Goal: Navigation & Orientation: Find specific page/section

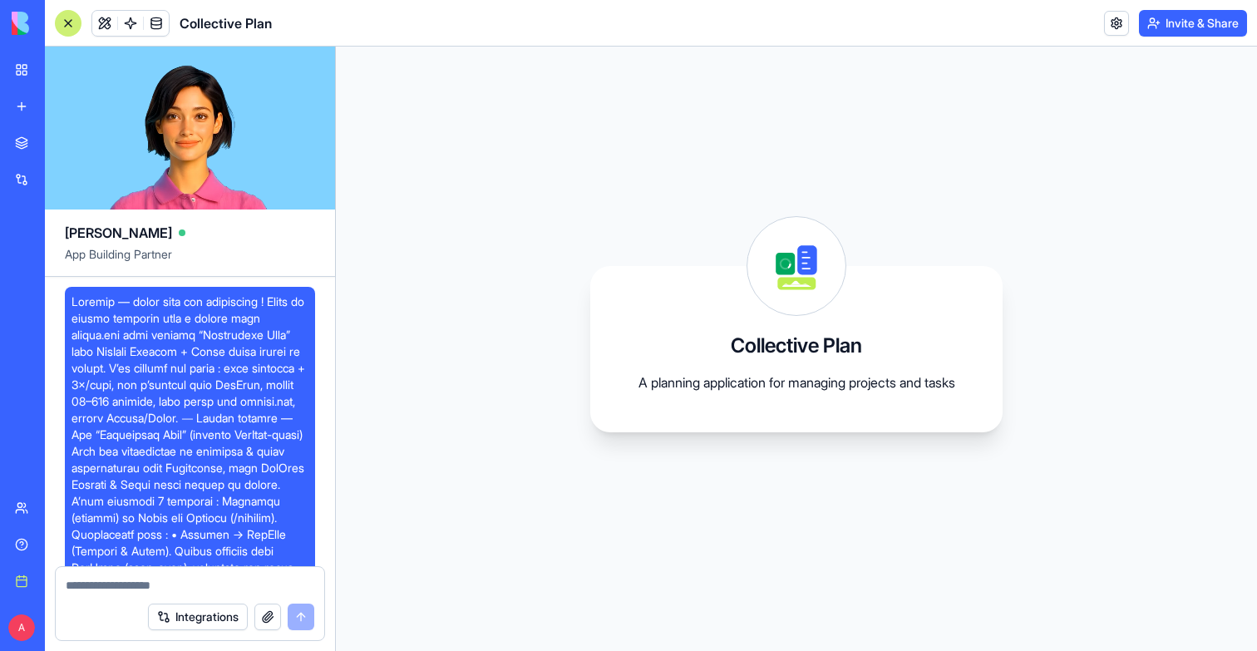
scroll to position [11186, 0]
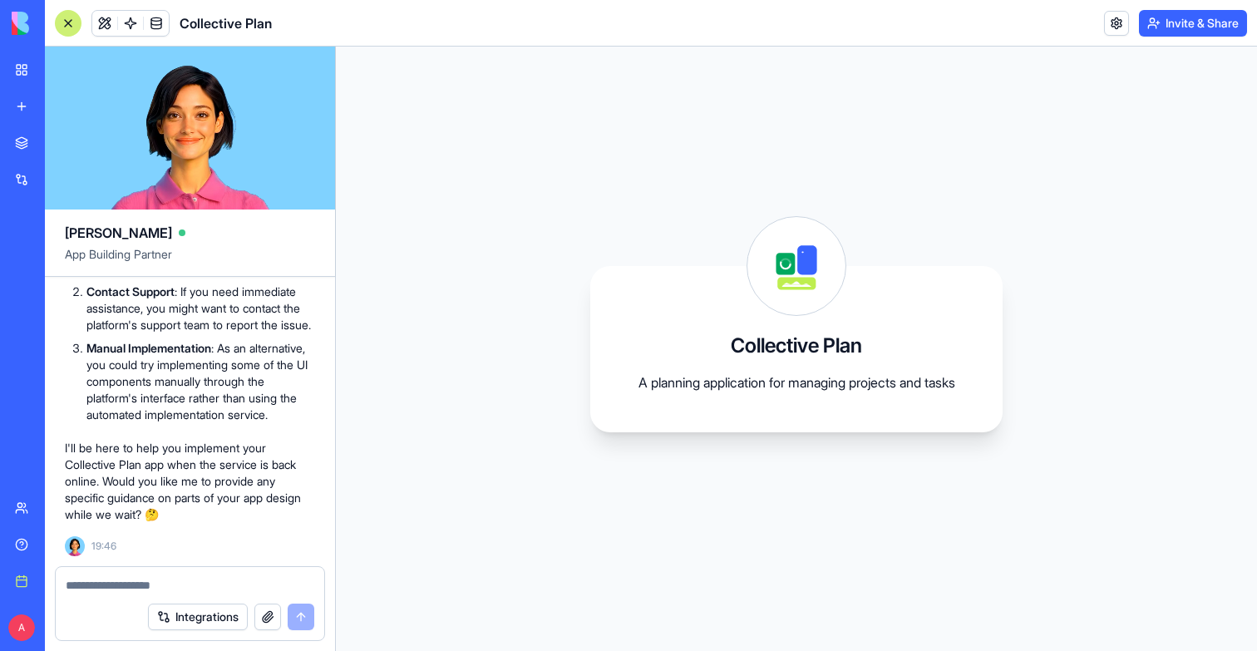
click at [22, 68] on link "My workspace" at bounding box center [38, 69] width 67 height 33
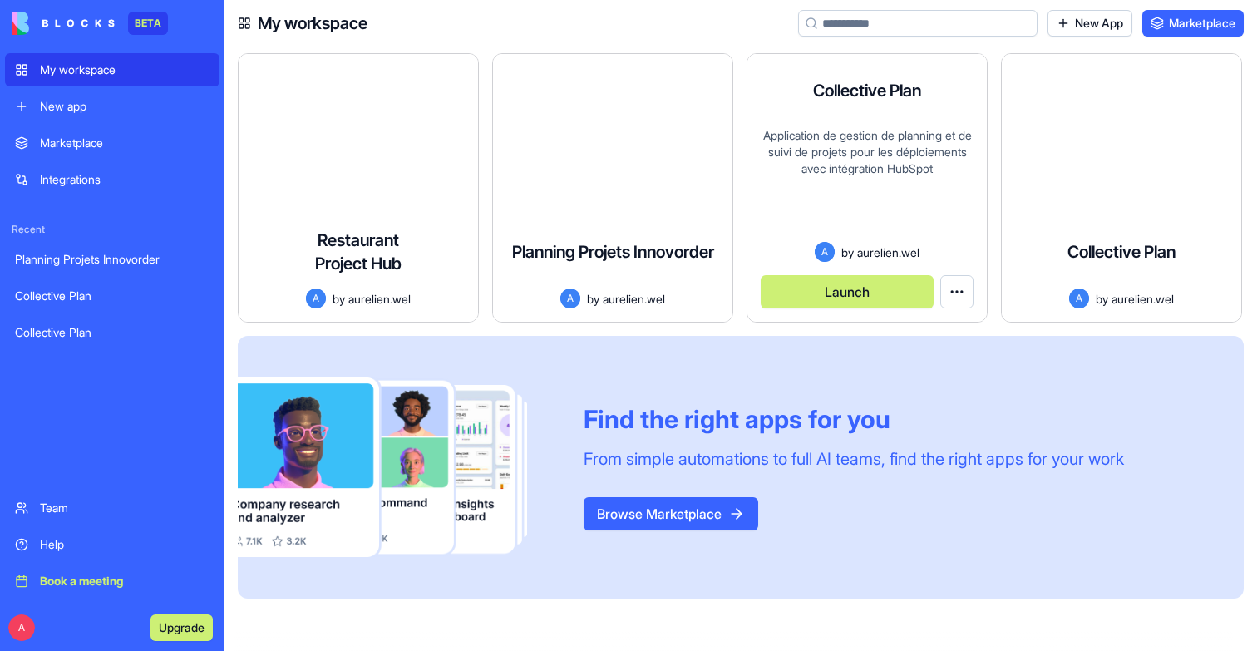
click at [893, 273] on div "Launch" at bounding box center [867, 285] width 213 height 47
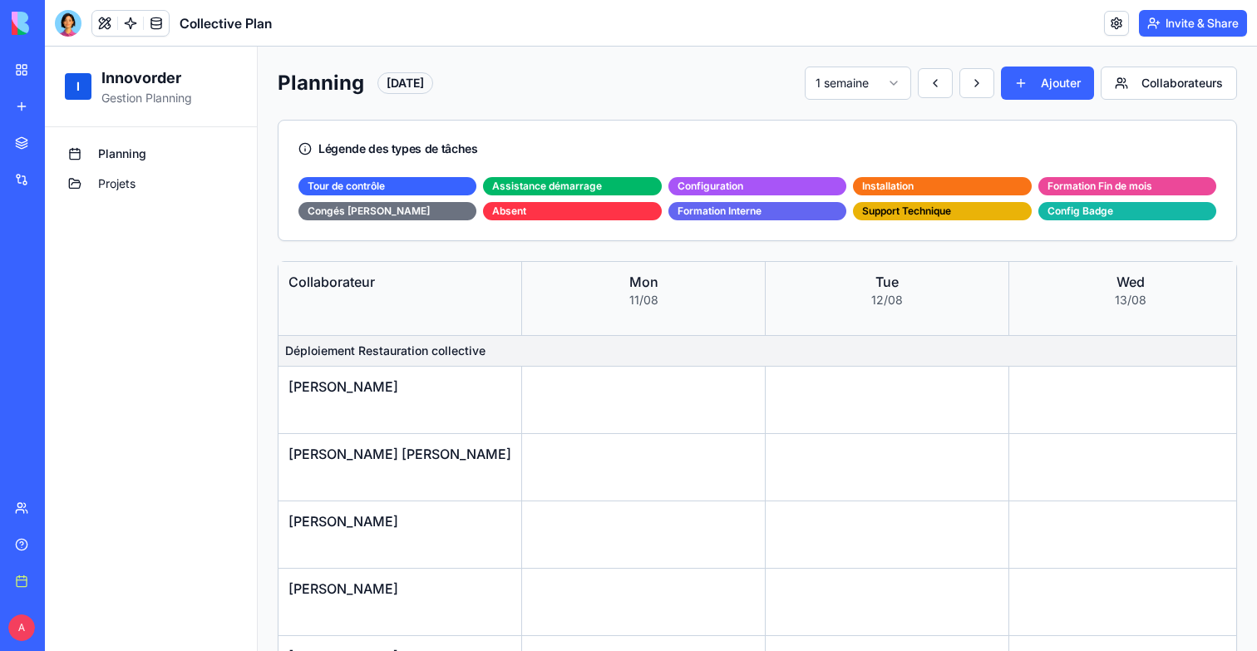
click at [174, 188] on link "Projets" at bounding box center [150, 183] width 185 height 27
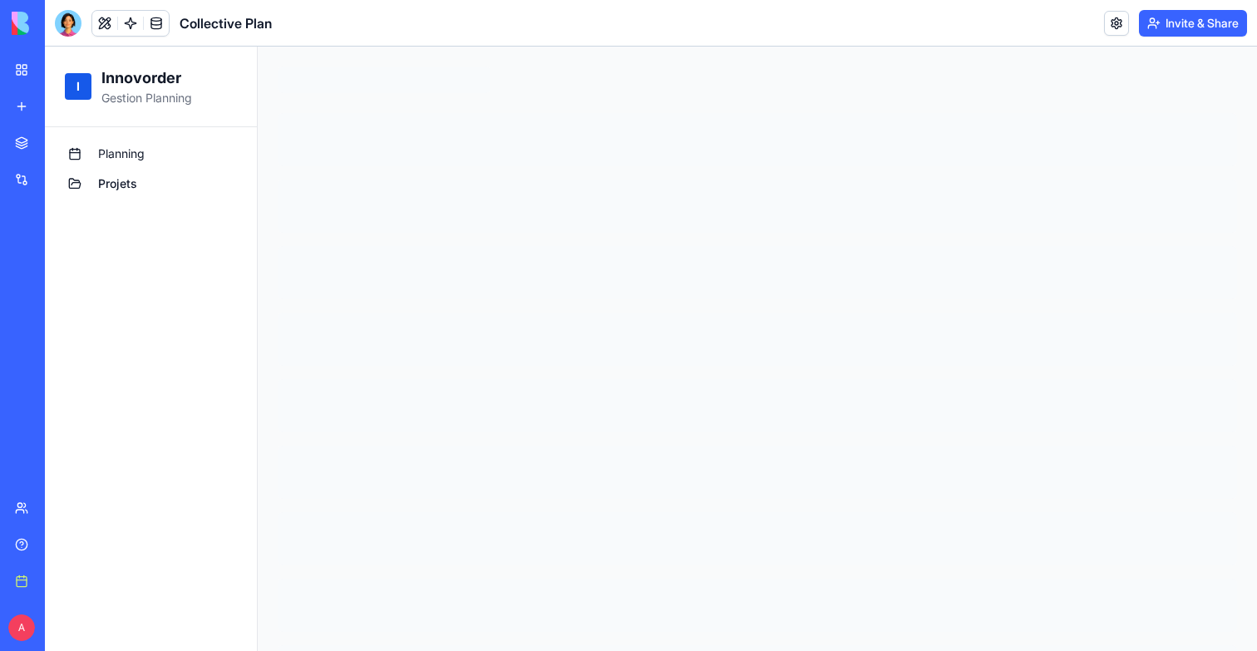
click at [139, 185] on link "Projets" at bounding box center [150, 183] width 185 height 27
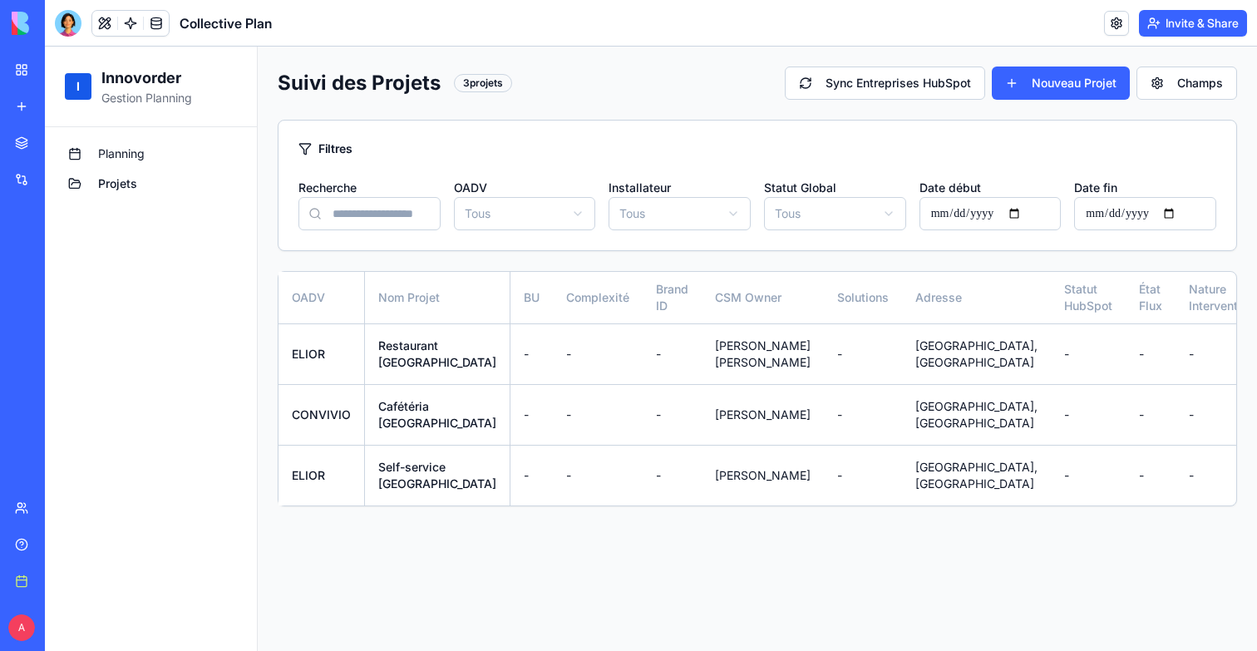
click at [138, 156] on span "Planning" at bounding box center [121, 154] width 47 height 17
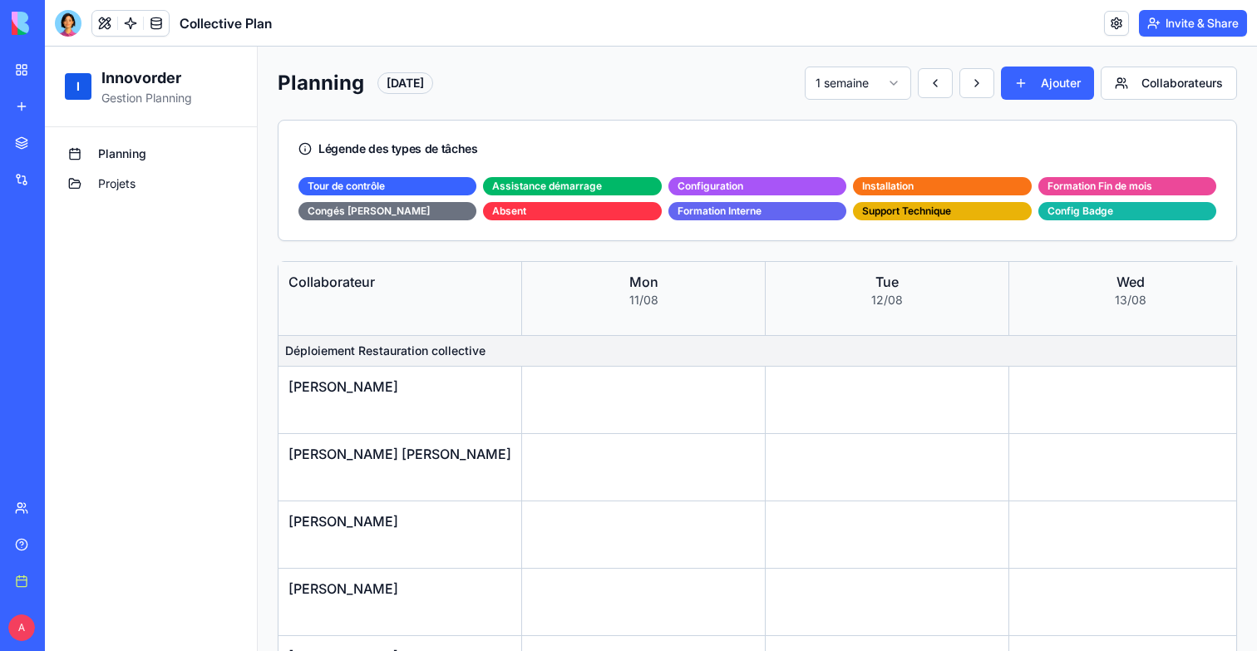
click at [31, 63] on link "My workspace" at bounding box center [38, 69] width 67 height 33
